Goal: Information Seeking & Learning: Stay updated

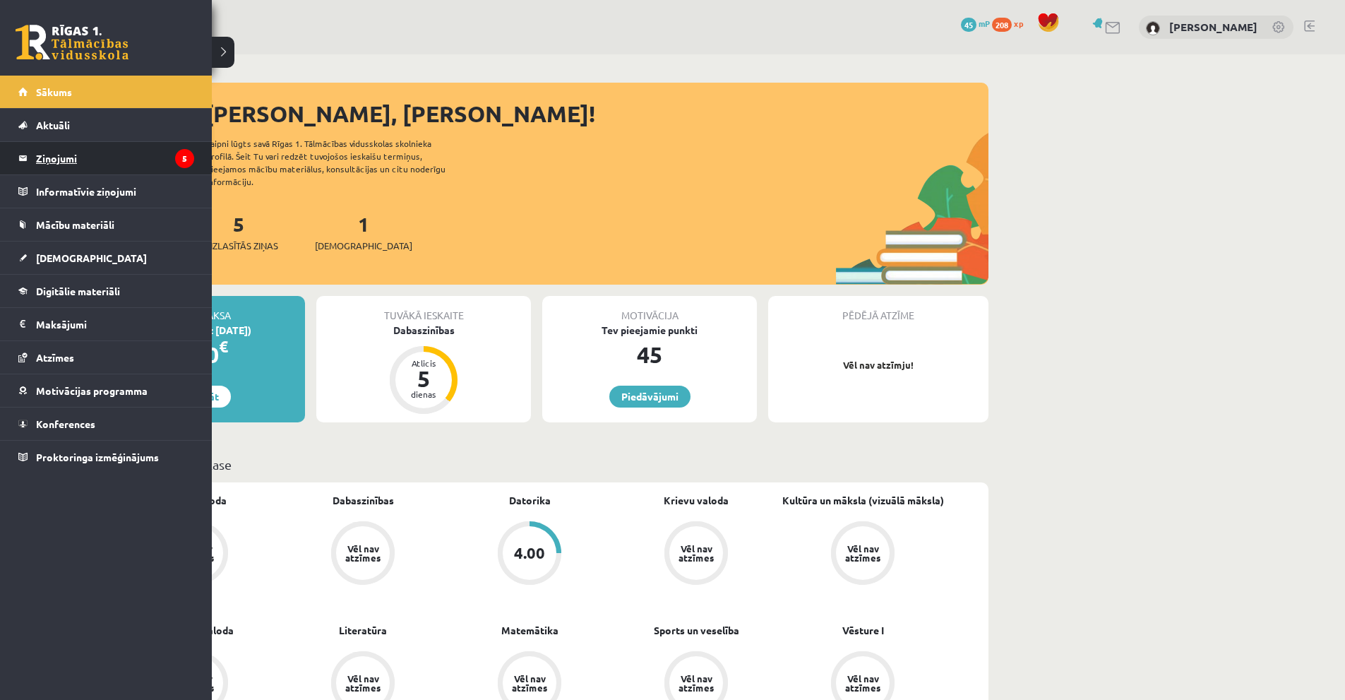
click at [71, 165] on legend "Ziņojumi 5" at bounding box center [115, 158] width 158 height 32
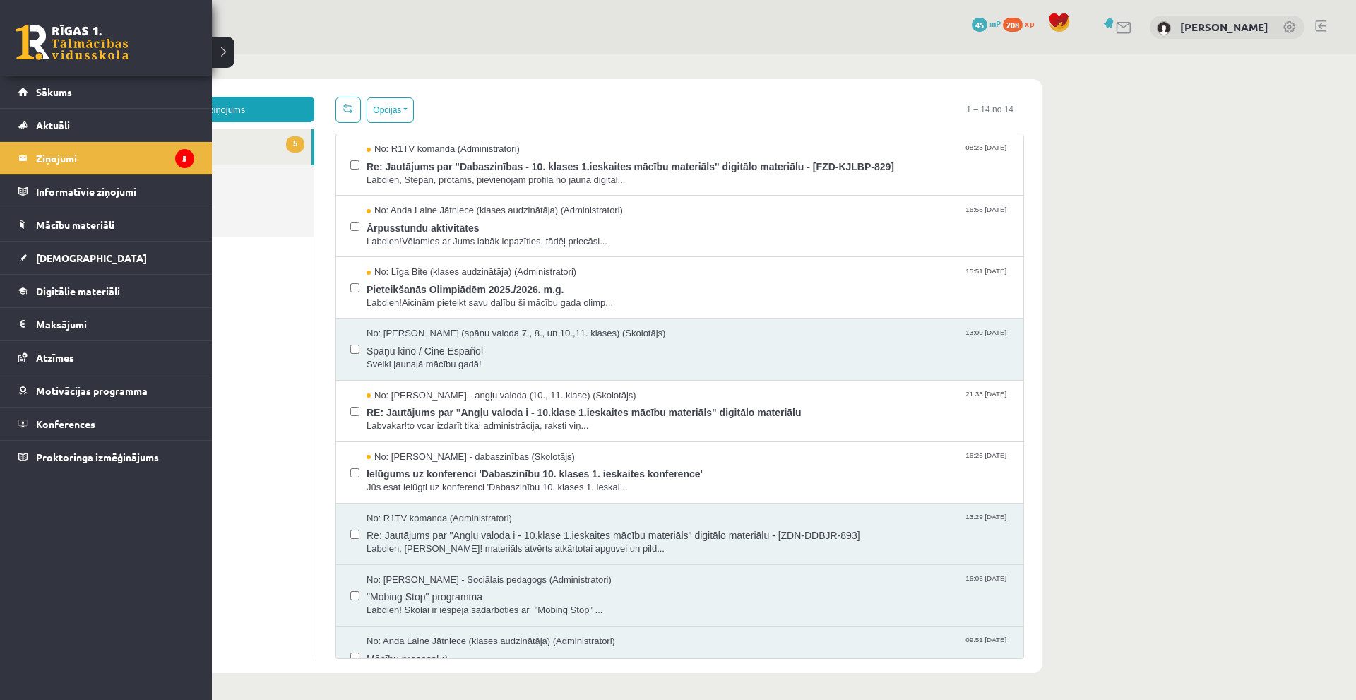
click at [28, 28] on link at bounding box center [72, 42] width 113 height 35
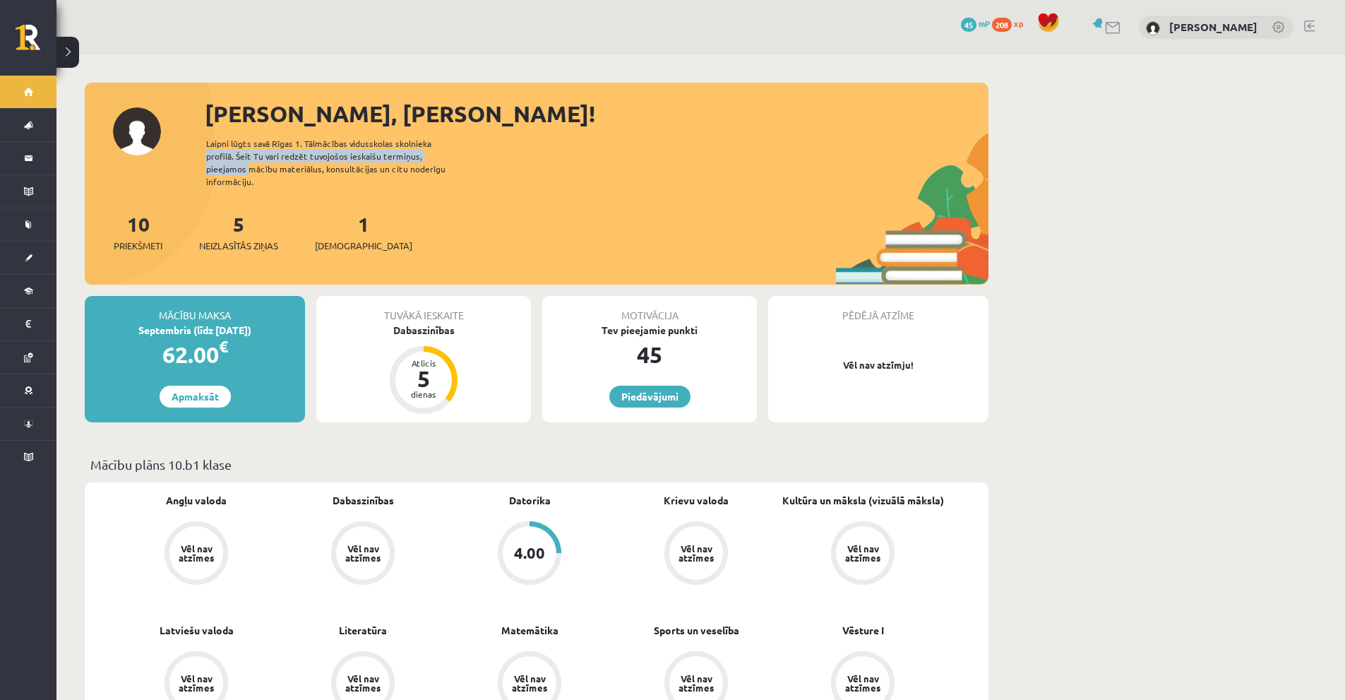
drag, startPoint x: 693, startPoint y: 147, endPoint x: 698, endPoint y: 153, distance: 7.5
click at [698, 153] on div "[PERSON_NAME], [PERSON_NAME]! Laipni lūgts savā Rīgas 1. Tālmācības vidusskolas…" at bounding box center [537, 191] width 904 height 188
click at [698, 154] on div "[PERSON_NAME], [PERSON_NAME]! Laipni lūgts savā Rīgas 1. Tālmācības vidusskolas…" at bounding box center [537, 191] width 904 height 188
click at [377, 153] on div "Laipni lūgts savā Rīgas 1. Tālmācības vidusskolas skolnieka profilā. Šeit Tu va…" at bounding box center [338, 162] width 264 height 51
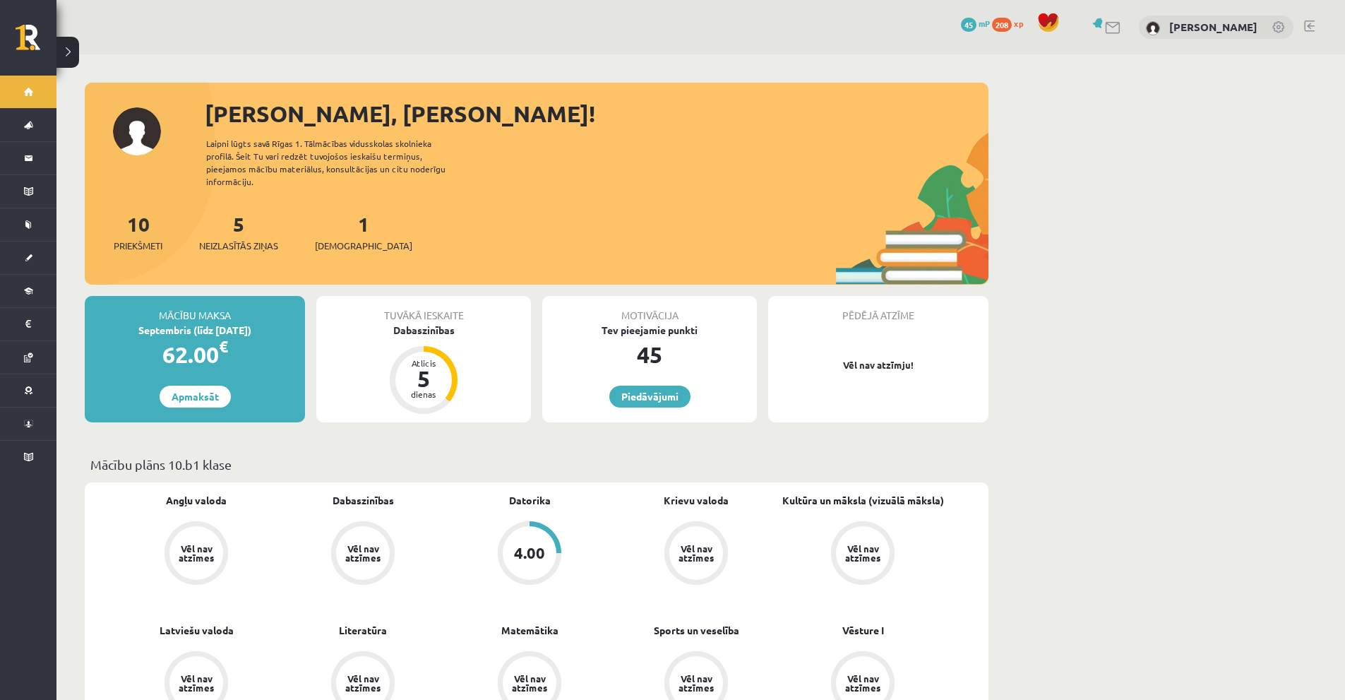
click at [373, 134] on div "[PERSON_NAME], [PERSON_NAME]! Laipni lūgts savā Rīgas 1. Tālmācības vidusskolas…" at bounding box center [537, 191] width 904 height 188
click at [963, 232] on div "10 Priekšmeti 5 Neizlasītās ziņas 1 Ieskaites" at bounding box center [537, 247] width 904 height 76
drag, startPoint x: 971, startPoint y: 230, endPoint x: 979, endPoint y: 229, distance: 8.6
click at [979, 229] on div "10 Priekšmeti 5 Neizlasītās ziņas 1 Ieskaites" at bounding box center [537, 247] width 904 height 76
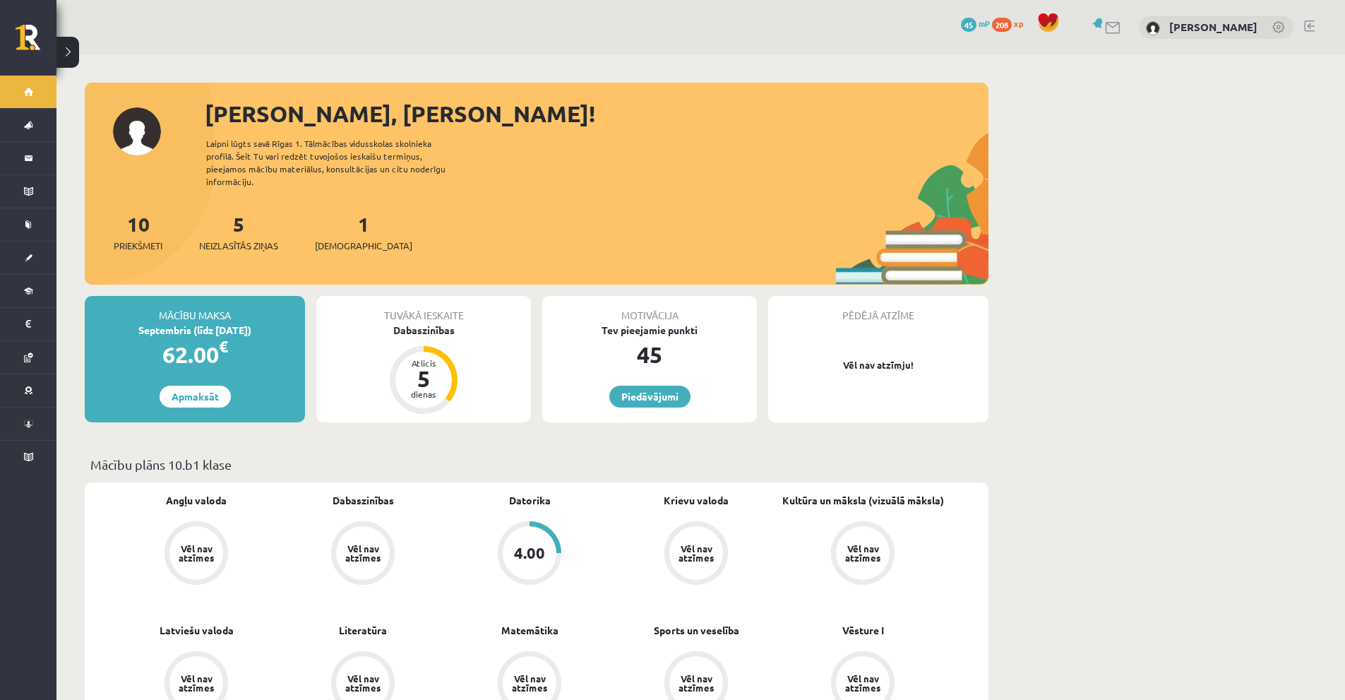
click at [958, 213] on div "10 Priekšmeti 5 Neizlasītās ziņas 1 Ieskaites" at bounding box center [537, 247] width 904 height 76
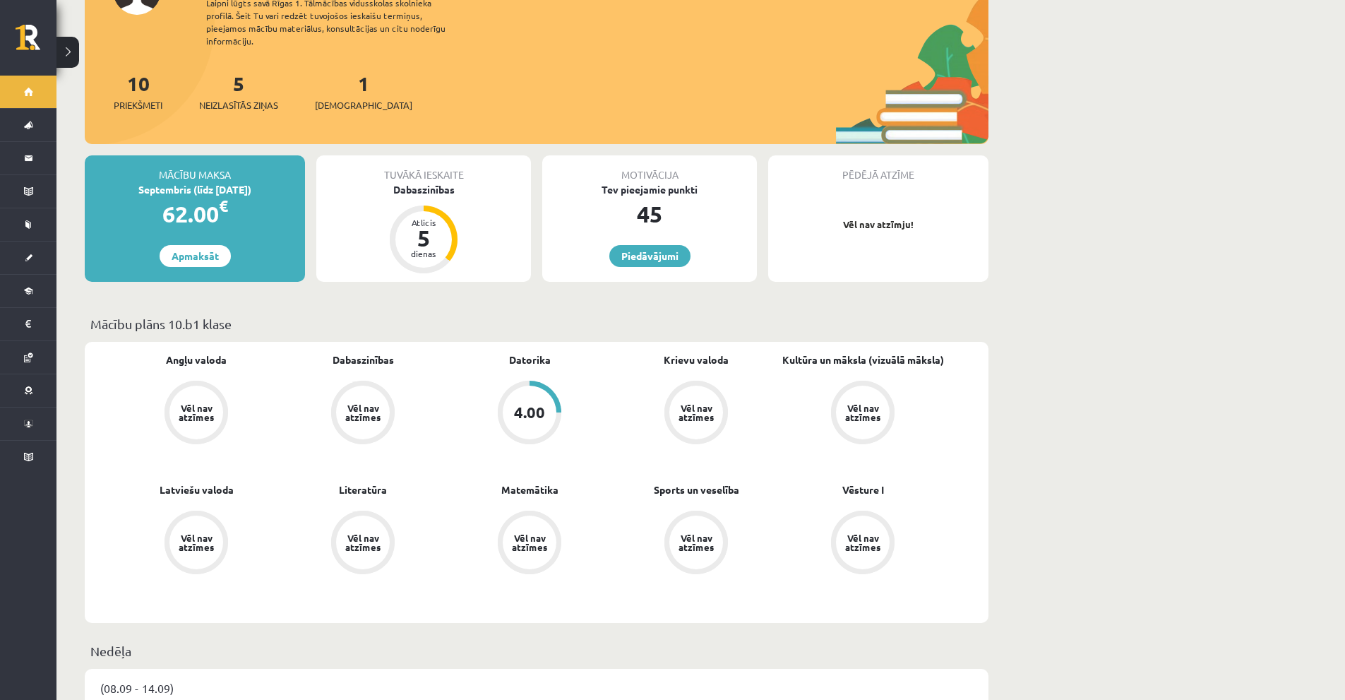
scroll to position [141, 0]
